Goal: Transaction & Acquisition: Subscribe to service/newsletter

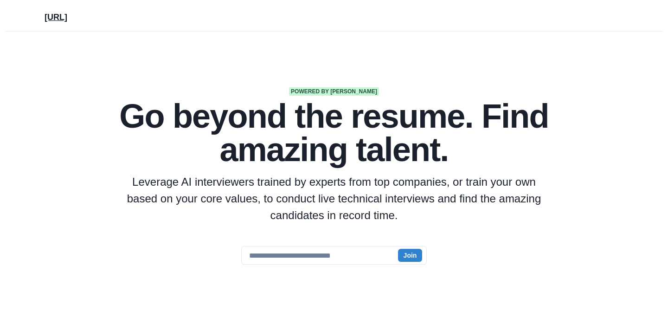
click at [57, 18] on p "[URL]" at bounding box center [56, 15] width 23 height 16
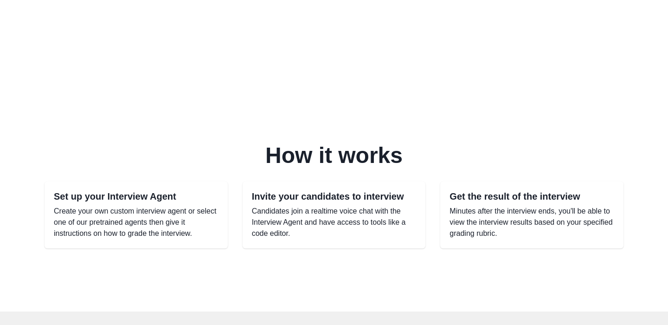
scroll to position [461, 0]
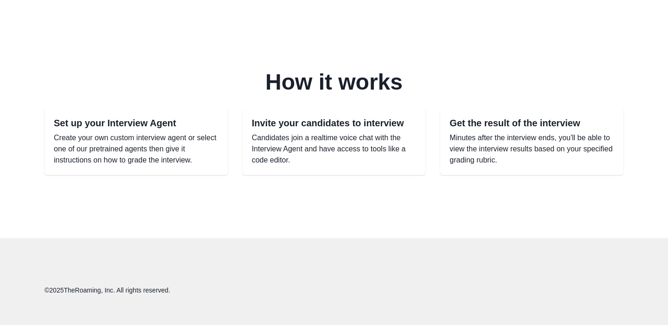
click at [124, 121] on div "Set up your Interview Agent Create your own custom interview agent or select on…" at bounding box center [136, 141] width 165 height 48
click at [137, 117] on h2 "Set up your Interview Agent" at bounding box center [136, 122] width 165 height 11
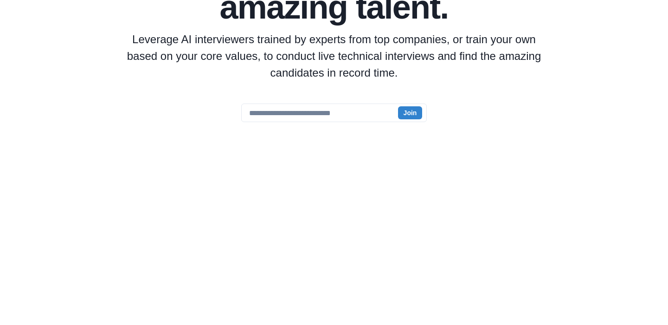
scroll to position [99, 0]
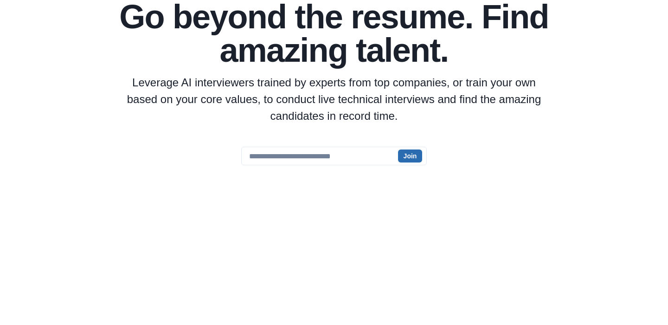
click at [409, 162] on button "Join" at bounding box center [410, 155] width 25 height 13
click at [324, 157] on input "email" at bounding box center [334, 156] width 186 height 19
type input "****"
click at [414, 156] on button "Join" at bounding box center [410, 155] width 25 height 13
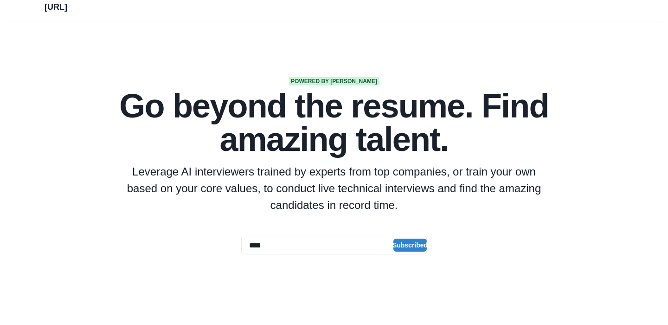
scroll to position [0, 0]
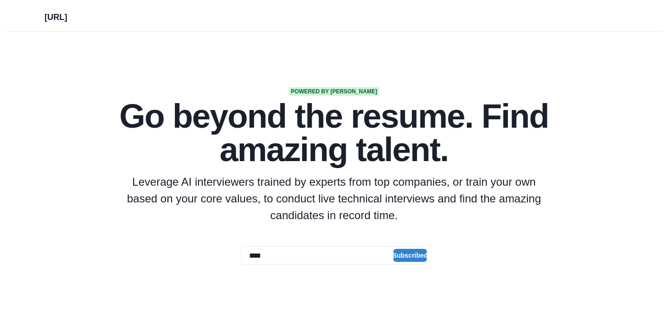
click at [337, 94] on span "Powered by [PERSON_NAME]" at bounding box center [334, 91] width 90 height 8
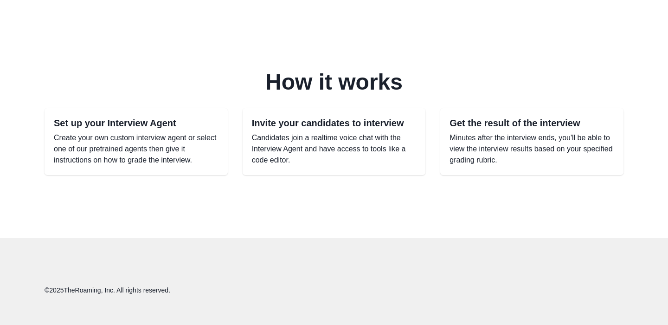
scroll to position [461, 0]
click at [335, 132] on p "Candidates join a realtime voice chat with the Interview Agent and have access …" at bounding box center [334, 148] width 165 height 33
click at [458, 117] on h2 "Get the result of the interview" at bounding box center [531, 122] width 165 height 11
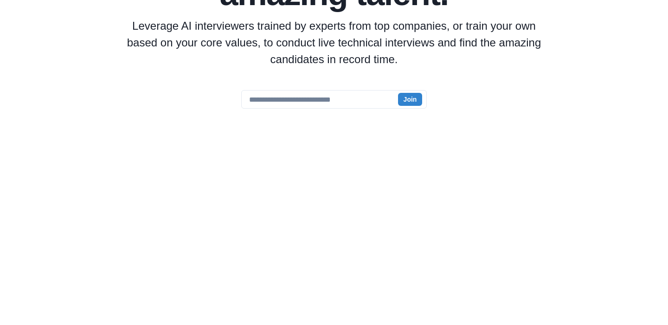
scroll to position [155, 0]
click at [416, 102] on button "Join" at bounding box center [410, 99] width 25 height 13
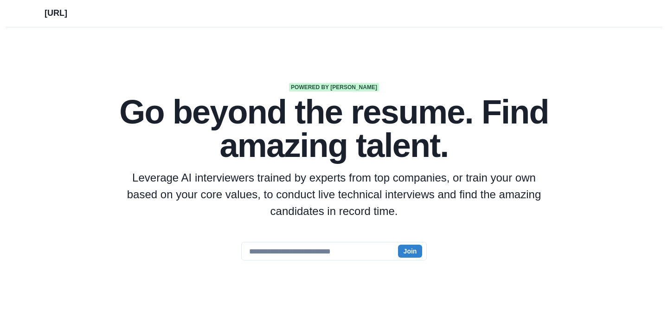
scroll to position [0, 0]
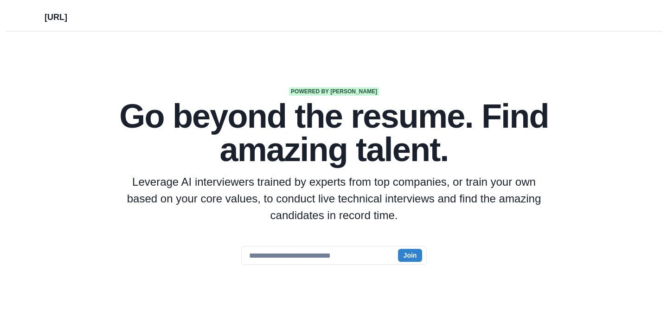
click at [326, 92] on span "Powered by [PERSON_NAME]" at bounding box center [334, 91] width 90 height 8
click at [307, 113] on h1 "Go beyond the resume. Find amazing talent." at bounding box center [333, 132] width 445 height 67
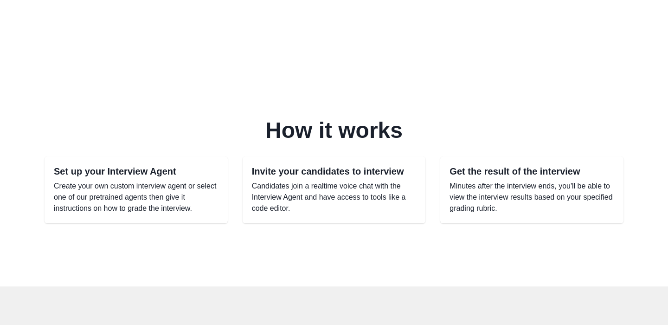
scroll to position [461, 0]
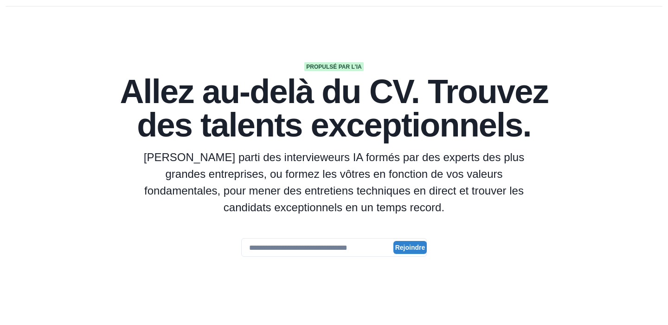
scroll to position [24, 0]
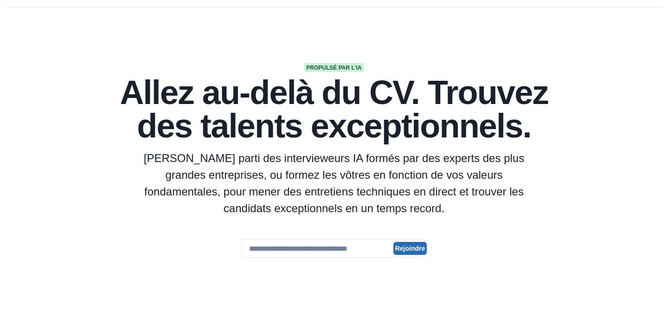
click at [416, 244] on font "Rejoindre" at bounding box center [410, 247] width 30 height 7
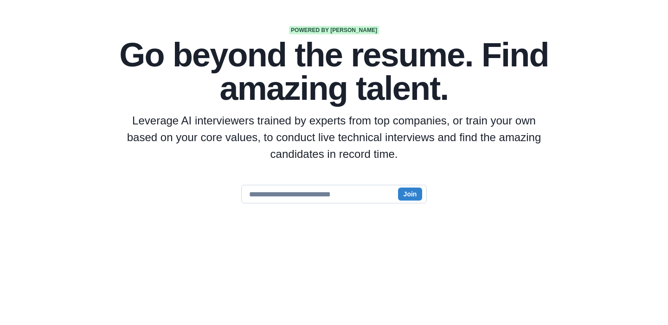
scroll to position [64, 0]
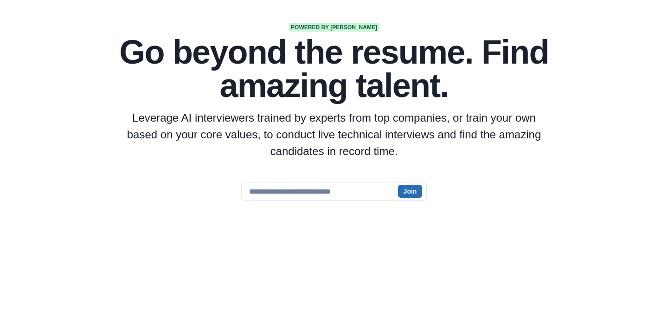
click at [410, 194] on button "Join" at bounding box center [410, 191] width 25 height 13
